Goal: Task Accomplishment & Management: Use online tool/utility

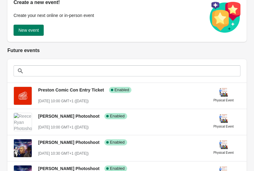
scroll to position [82, 0]
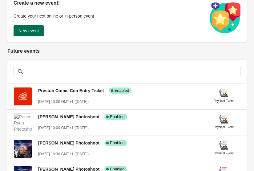
click at [32, 30] on span "New event" at bounding box center [29, 30] width 20 height 5
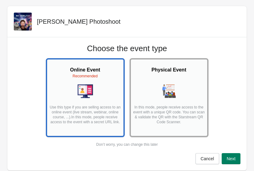
click at [184, 86] on div at bounding box center [169, 92] width 73 height 16
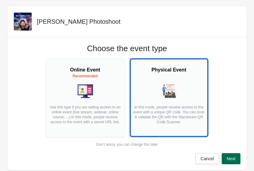
click at [231, 162] on button "Next" at bounding box center [231, 158] width 19 height 11
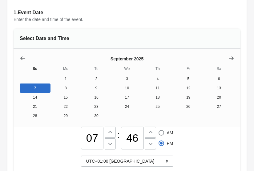
scroll to position [61, 0]
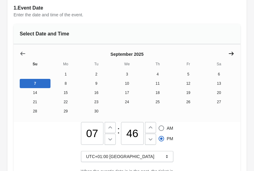
click at [231, 56] on icon "Show next month, October 2025" at bounding box center [232, 54] width 6 height 6
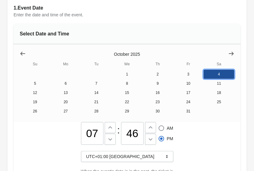
click at [214, 78] on button "4" at bounding box center [219, 74] width 31 height 9
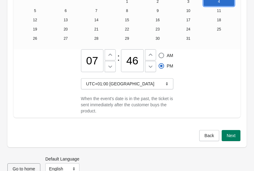
scroll to position [140, 0]
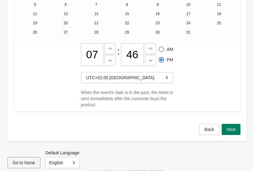
drag, startPoint x: 90, startPoint y: 56, endPoint x: 99, endPoint y: 59, distance: 9.6
click at [99, 59] on input "07" at bounding box center [92, 54] width 23 height 23
type input "10"
radio input "true"
radio input "false"
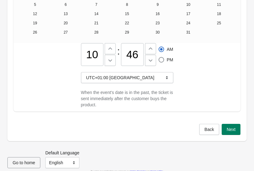
click at [162, 50] on span at bounding box center [162, 50] width 6 height 6
click at [159, 47] on input "AM" at bounding box center [159, 47] width 0 height 0
click at [229, 130] on span "Next" at bounding box center [231, 129] width 9 height 5
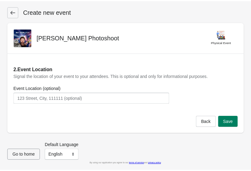
scroll to position [0, 0]
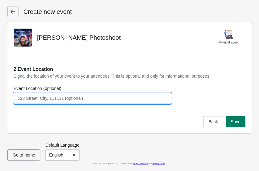
click at [114, 100] on input "Event Location (optional)" at bounding box center [93, 98] width 158 height 11
type input "53 Degrees, [GEOGRAPHIC_DATA], [GEOGRAPHIC_DATA]"
click at [239, 127] on div "Back Save" at bounding box center [129, 124] width 244 height 17
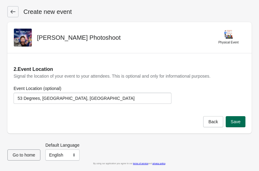
click at [237, 122] on span "Save" at bounding box center [236, 121] width 10 height 5
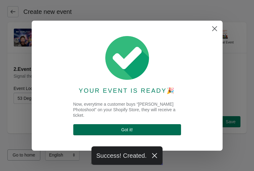
click at [158, 131] on span "Got it !" at bounding box center [127, 129] width 98 height 5
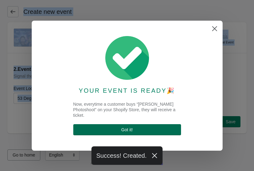
select select "physical"
select select "US"
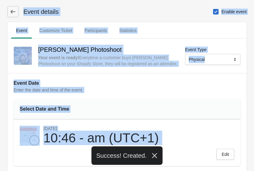
click at [158, 131] on div "[DATE] 10:46 - am (UTC+1)" at bounding box center [127, 134] width 227 height 29
